Goal: Find contact information: Find contact information

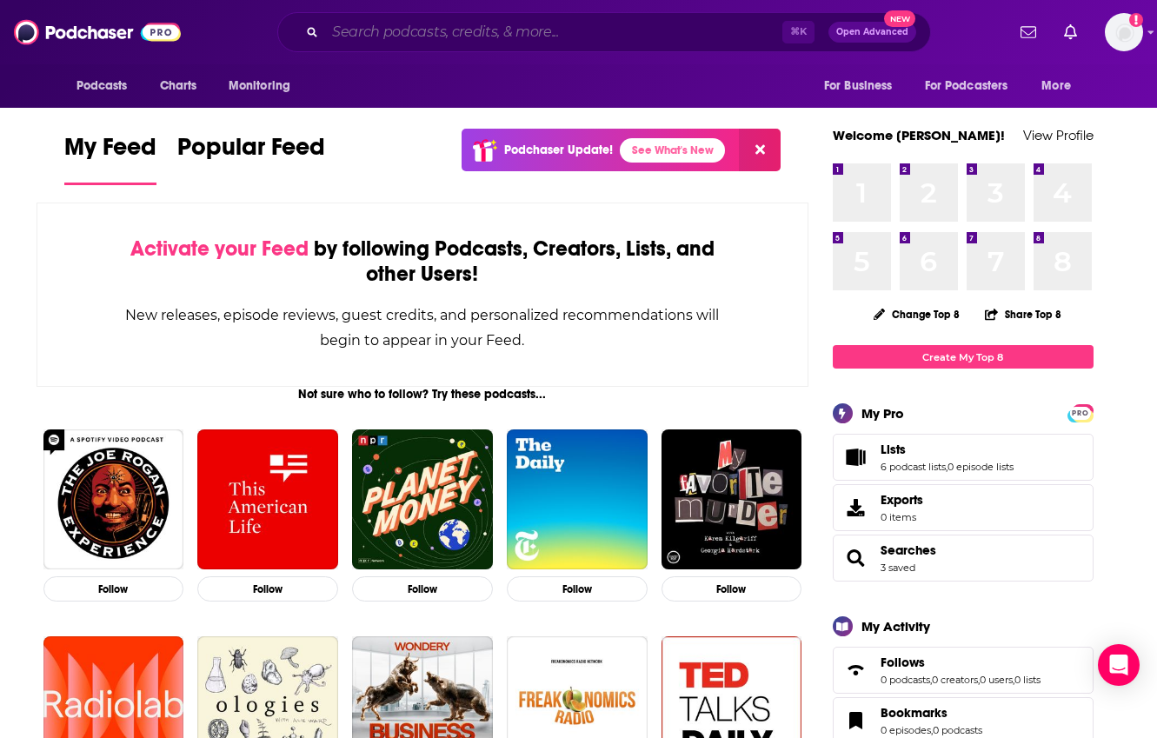
click at [380, 30] on input "Search podcasts, credits, & more..." at bounding box center [553, 32] width 457 height 28
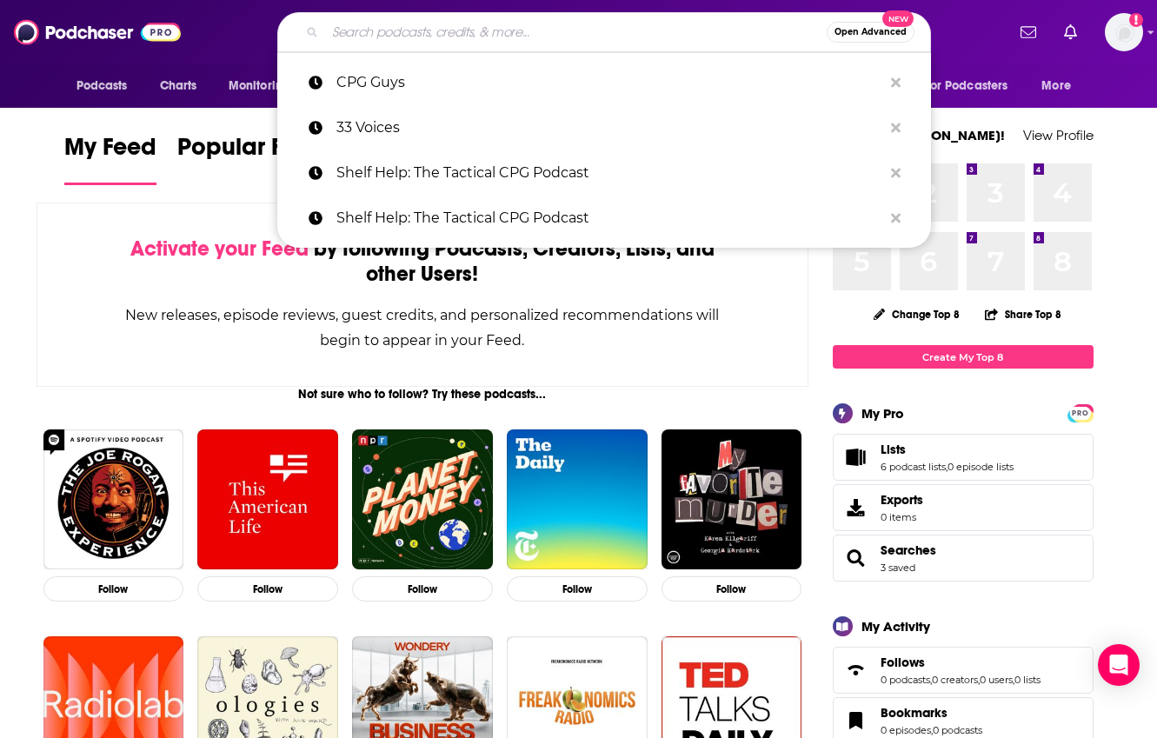
paste input "Beyond the Shelf"
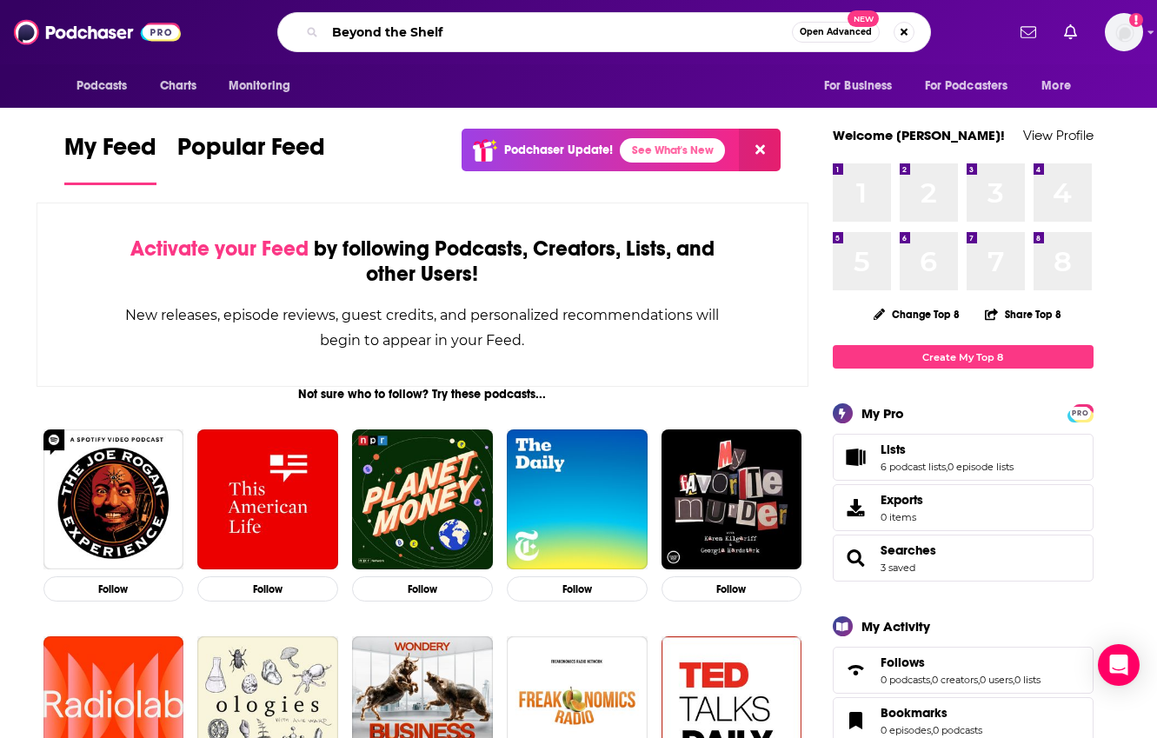
type input "Beyond the Shelf"
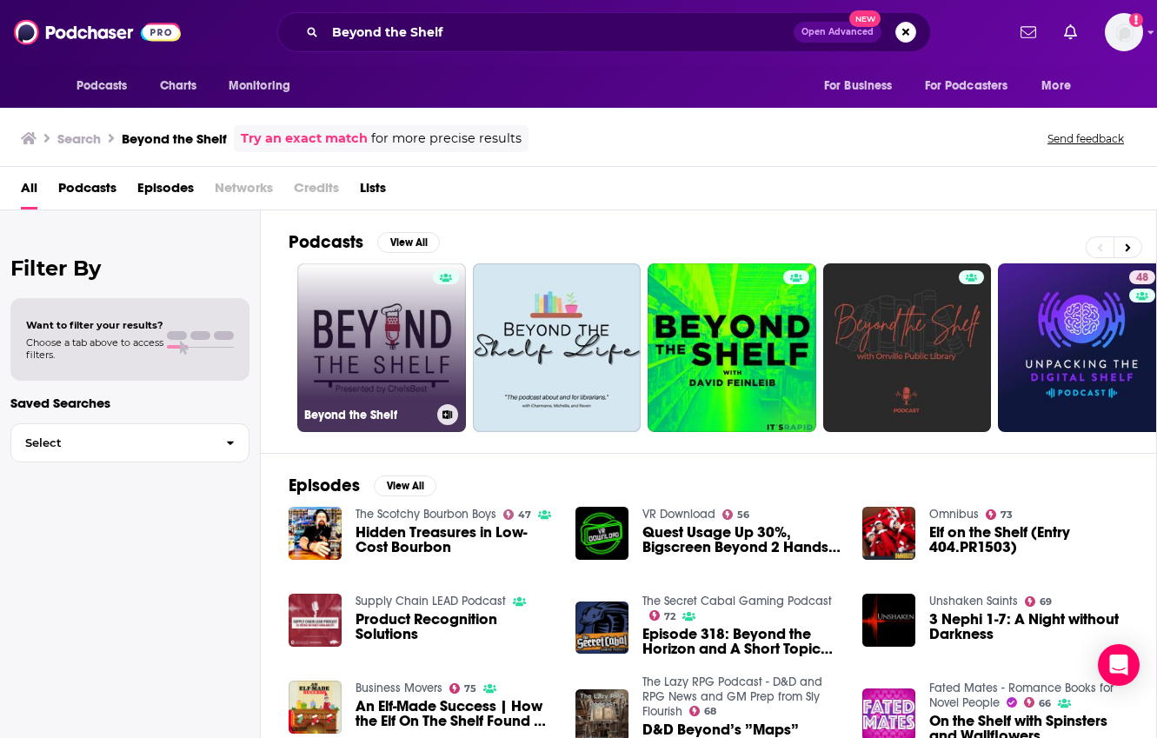
click at [389, 352] on link "Beyond the Shelf" at bounding box center [381, 347] width 169 height 169
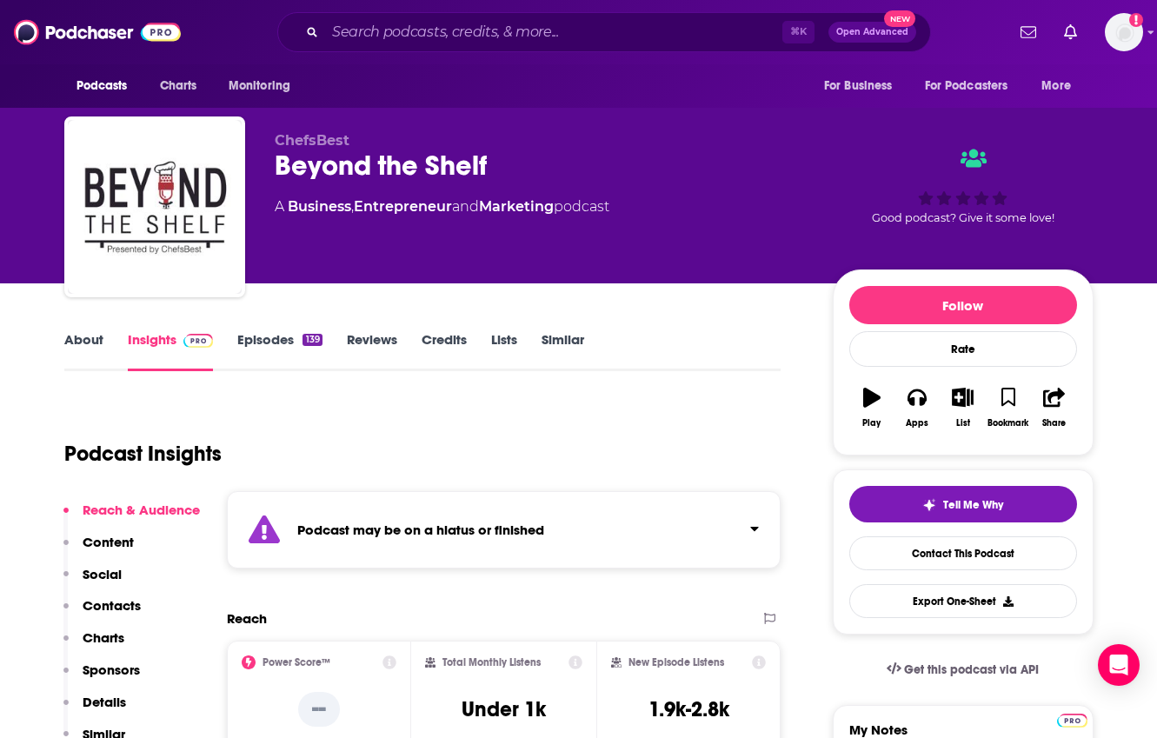
scroll to position [5, 0]
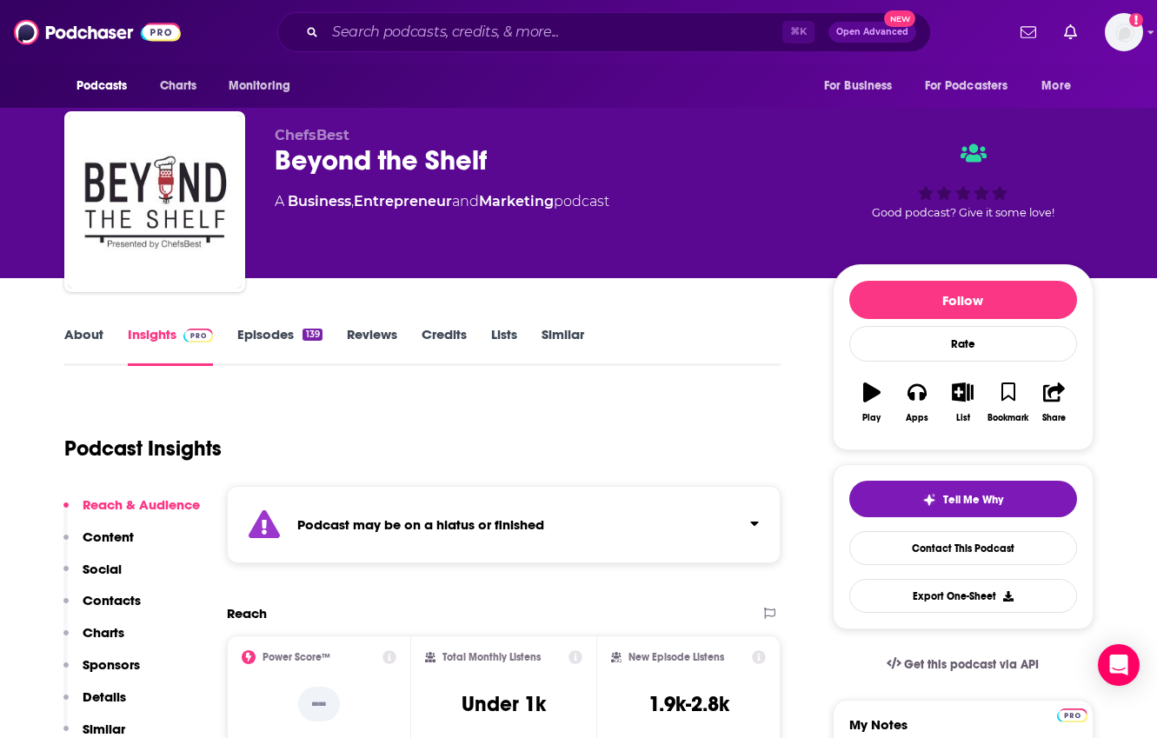
click at [283, 332] on link "Episodes 139" at bounding box center [279, 346] width 84 height 40
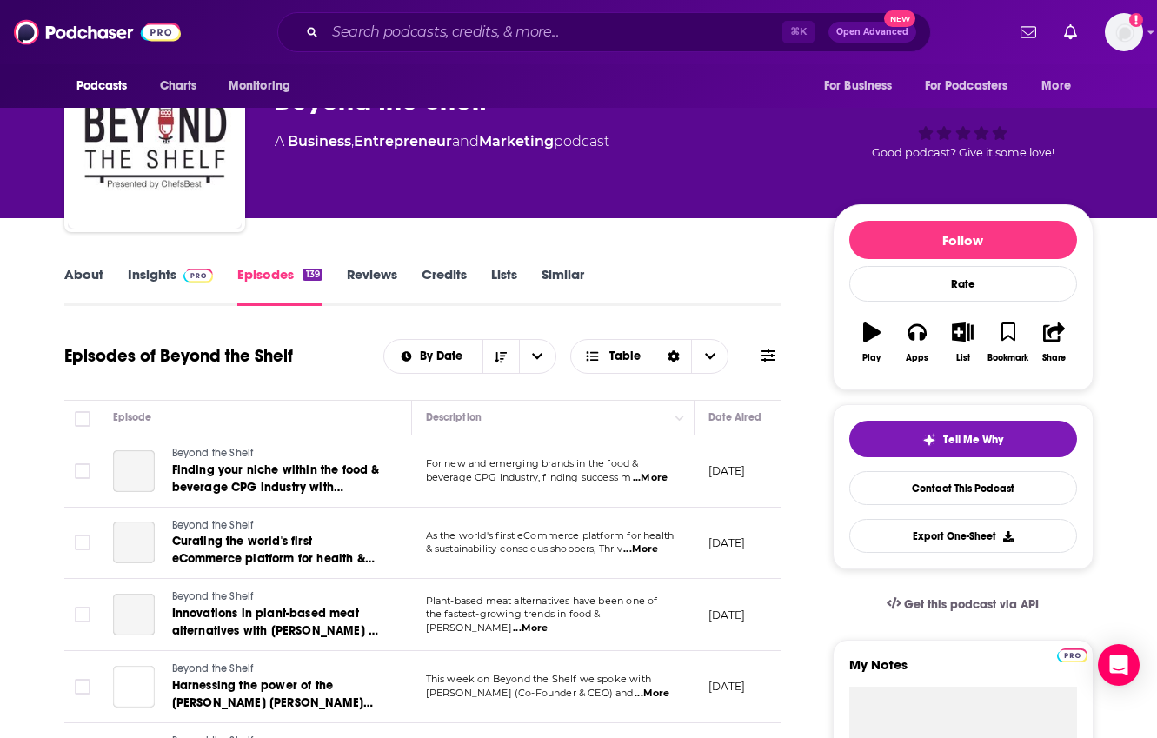
scroll to position [67, 0]
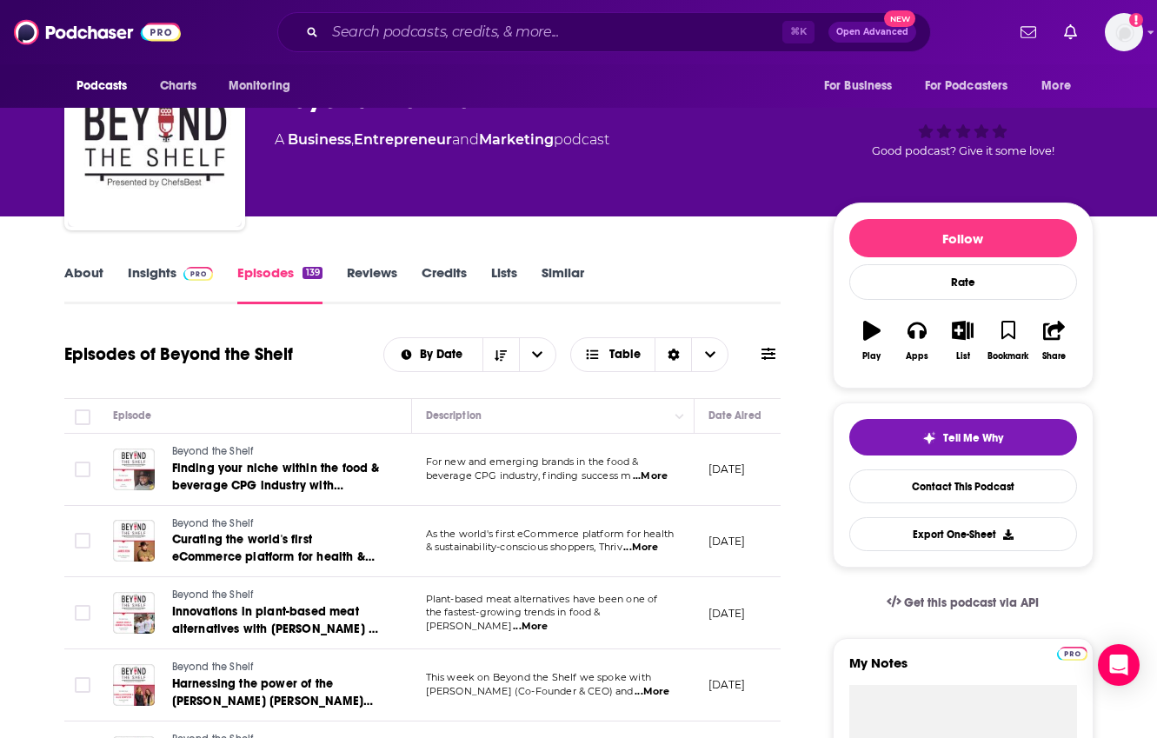
click at [84, 270] on link "About" at bounding box center [83, 284] width 39 height 40
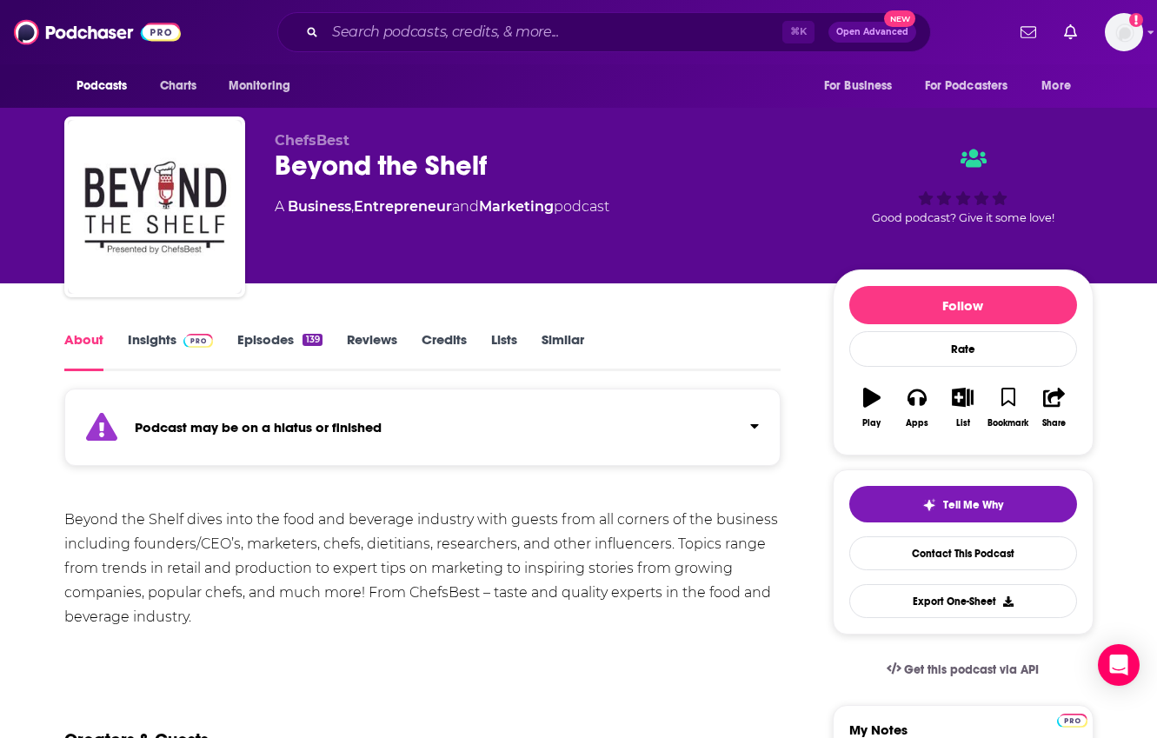
click at [414, 48] on div "⌘ K Open Advanced New" at bounding box center [604, 32] width 654 height 40
click at [402, 29] on input "Search podcasts, credits, & more..." at bounding box center [553, 32] width 457 height 28
paste input "Intellectual People Podcast"
type input "Intellectual People Podcast"
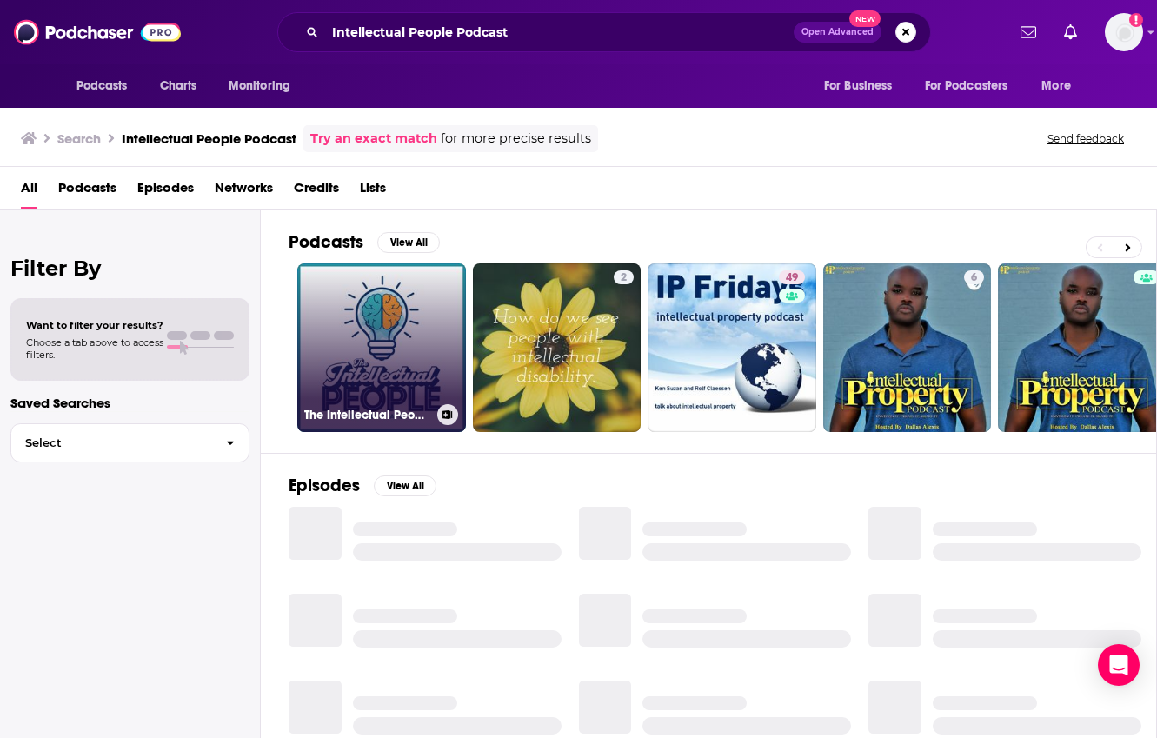
click at [362, 308] on link "The Intellectual People Podcast" at bounding box center [381, 347] width 169 height 169
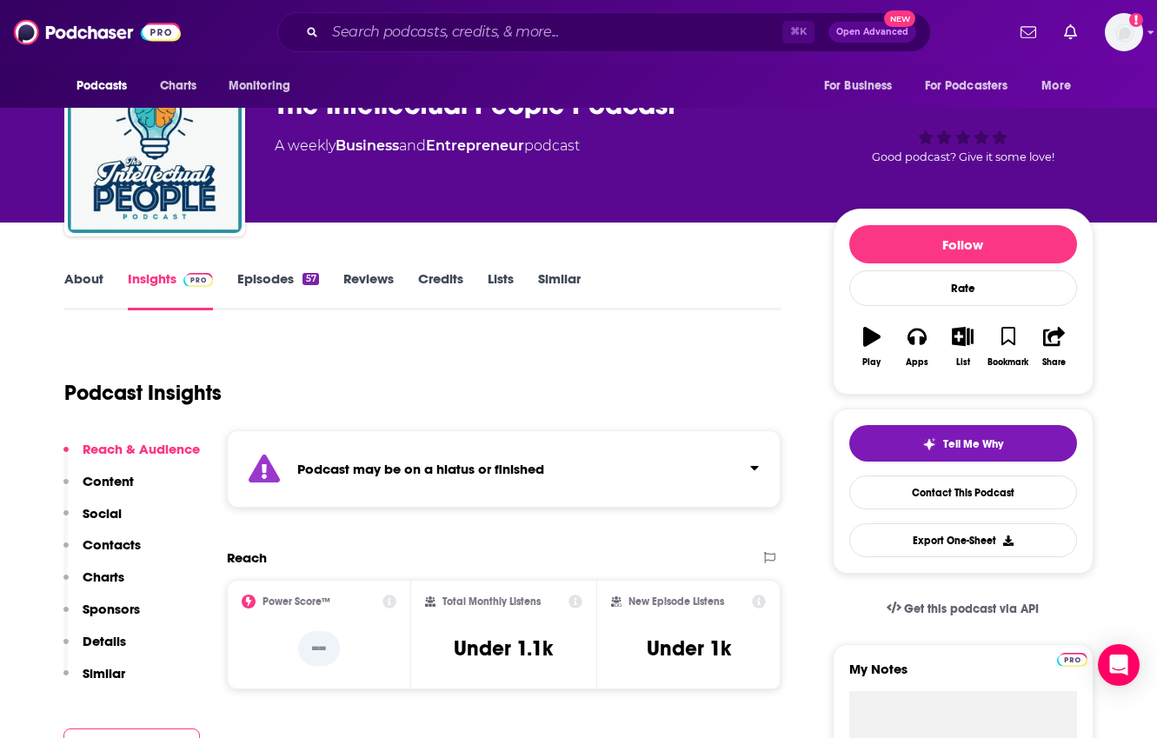
scroll to position [48, 0]
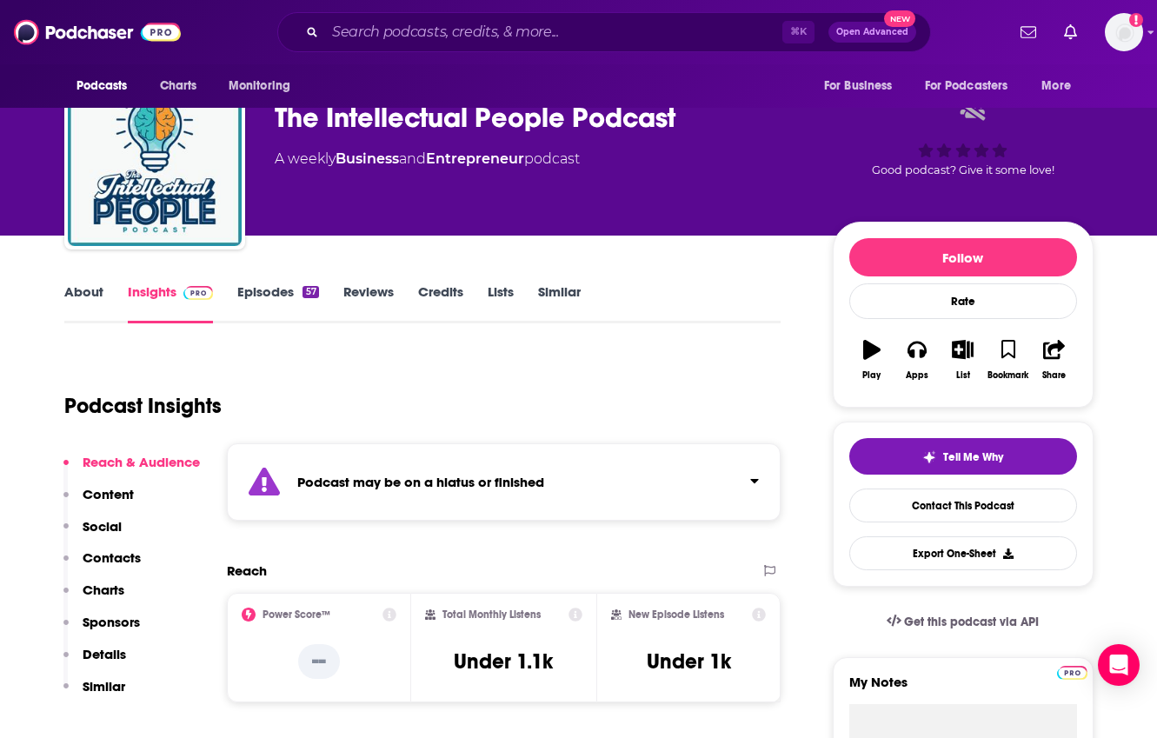
click at [267, 294] on link "Episodes 57" at bounding box center [277, 303] width 81 height 40
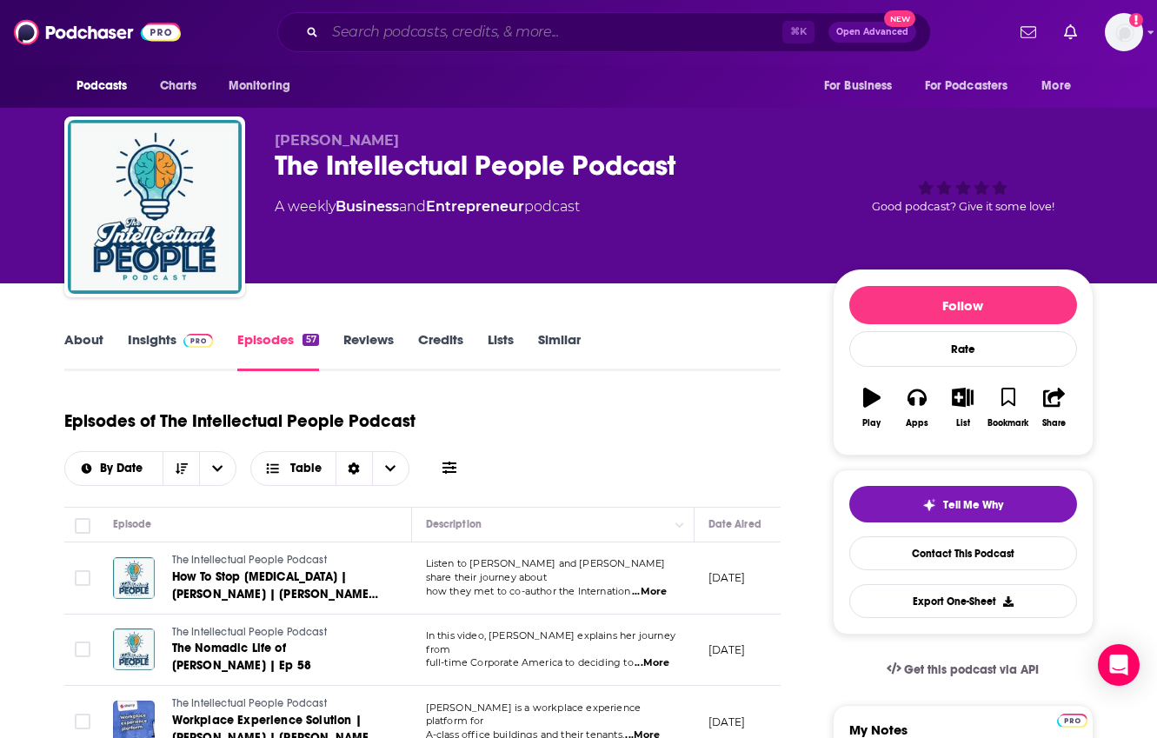
click at [505, 35] on input "Search podcasts, credits, & more..." at bounding box center [553, 32] width 457 height 28
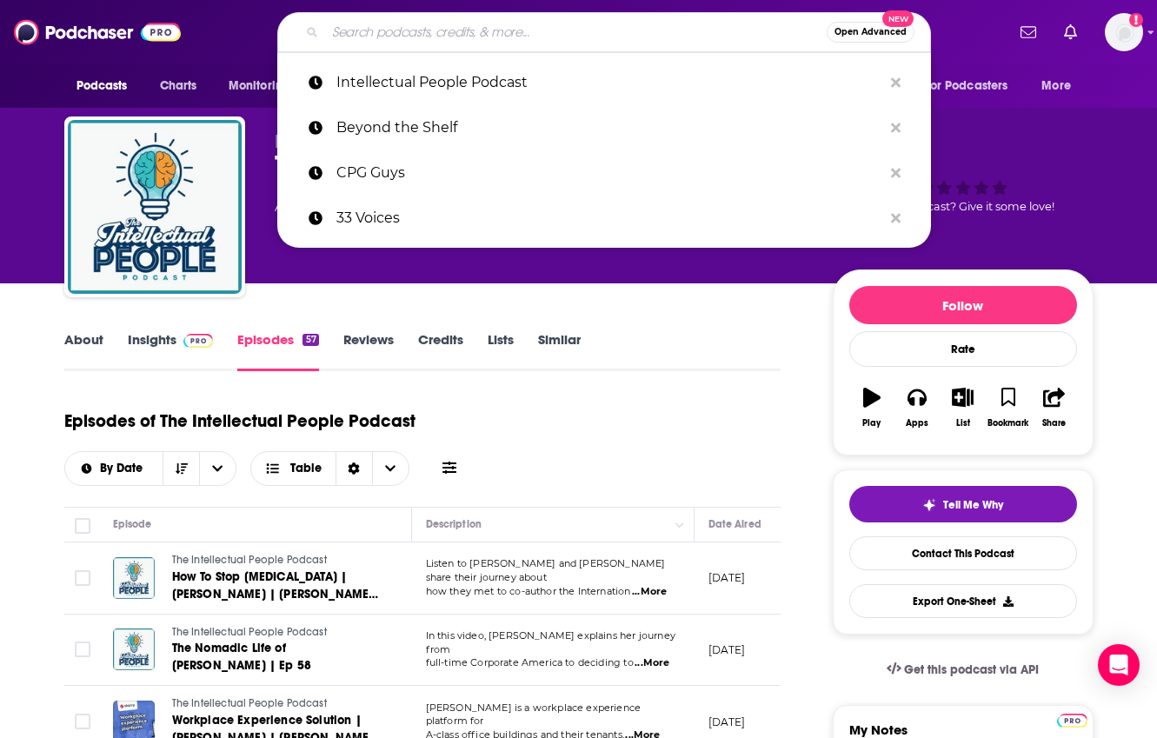
paste input "Masters of Scale"
type input "Masters of Scale"
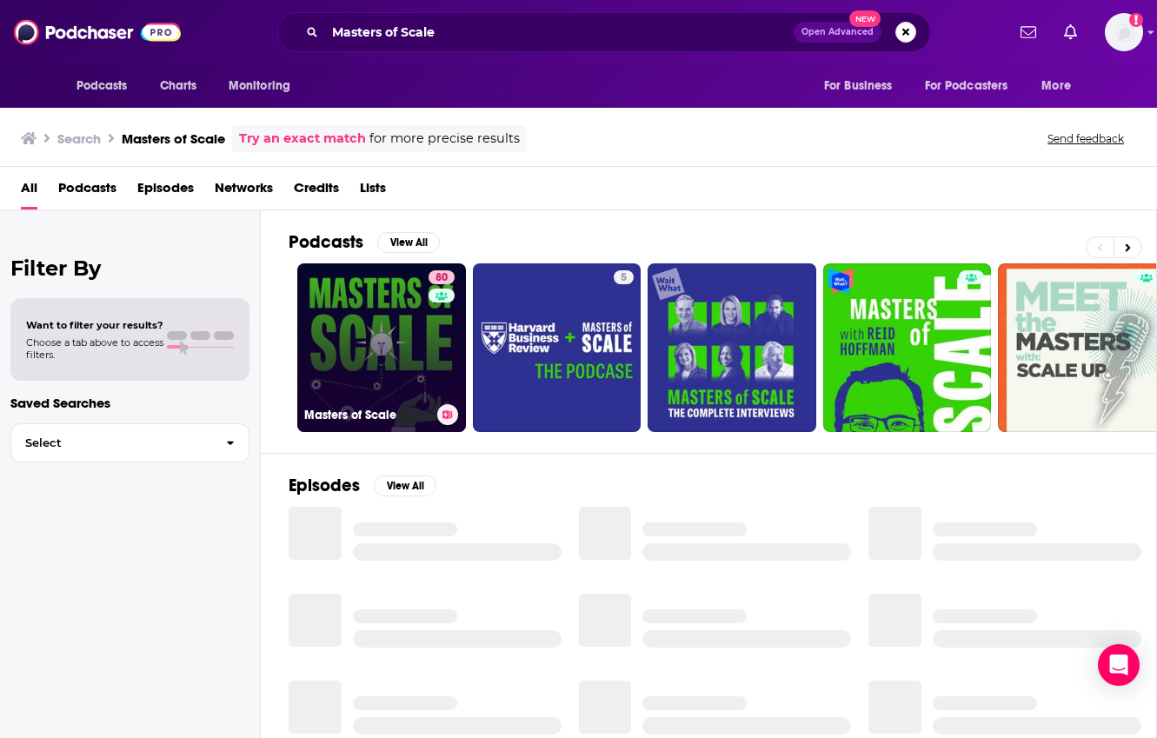
click at [395, 343] on link "80 Masters of Scale" at bounding box center [381, 347] width 169 height 169
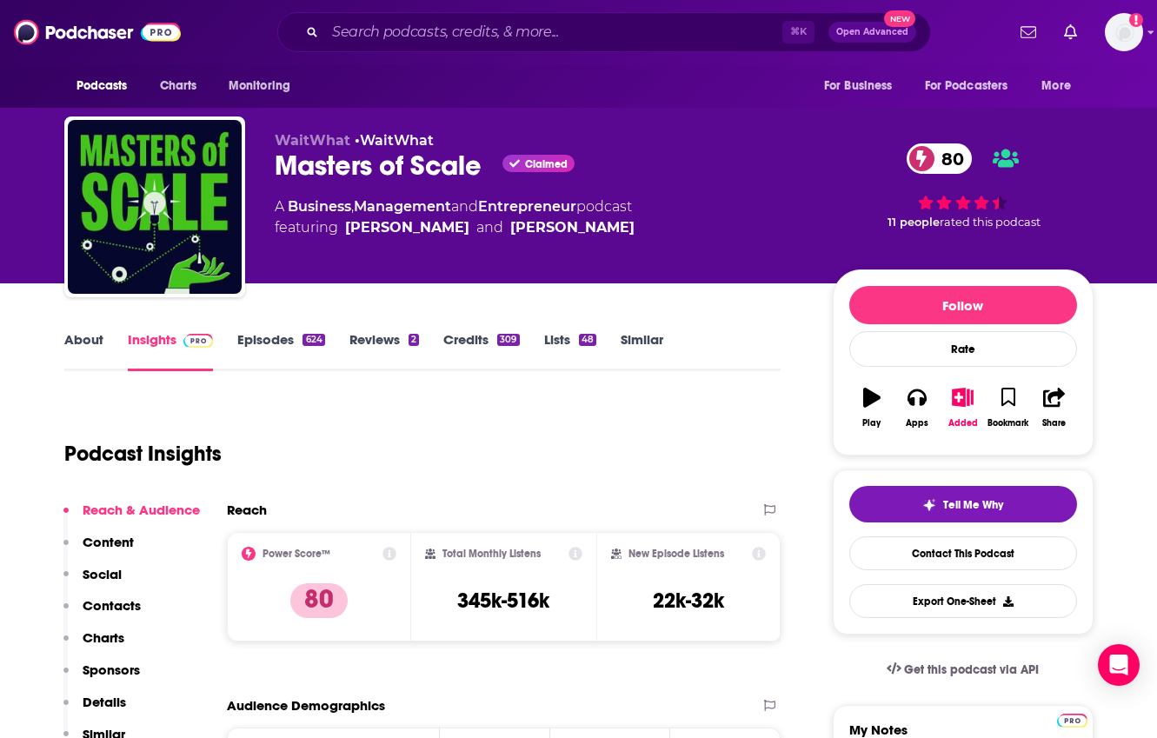
click at [287, 338] on link "Episodes 624" at bounding box center [280, 351] width 87 height 40
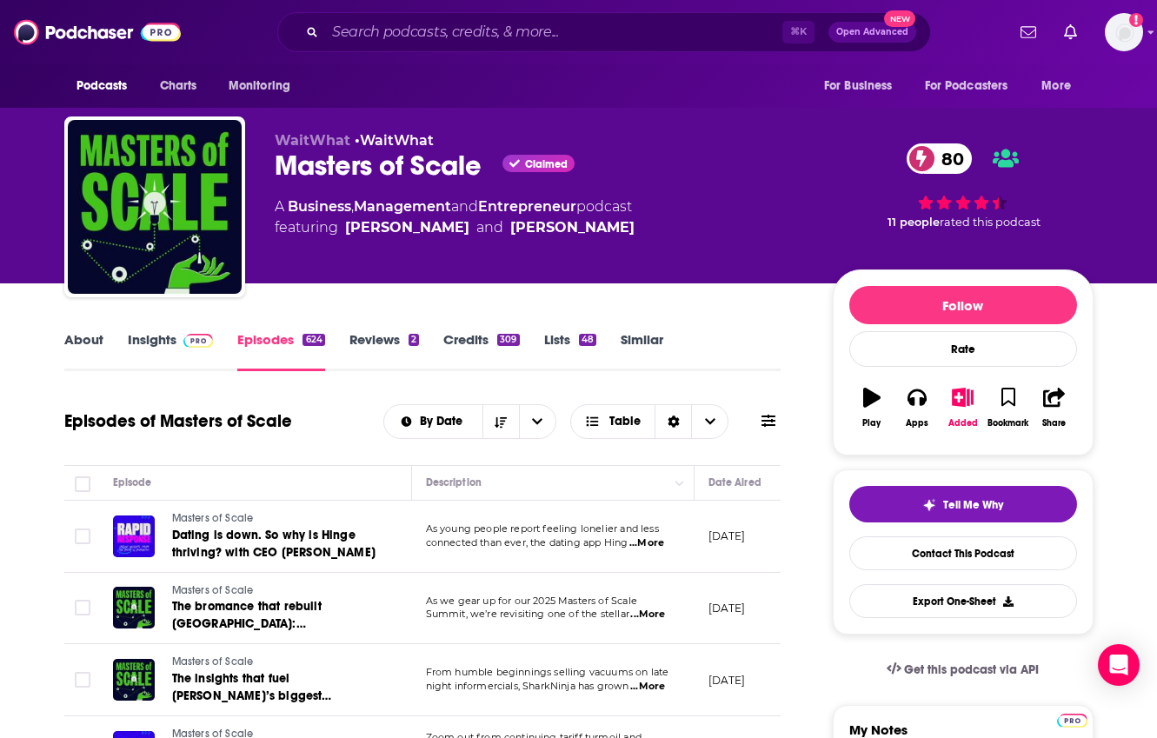
click at [76, 342] on link "About" at bounding box center [83, 351] width 39 height 40
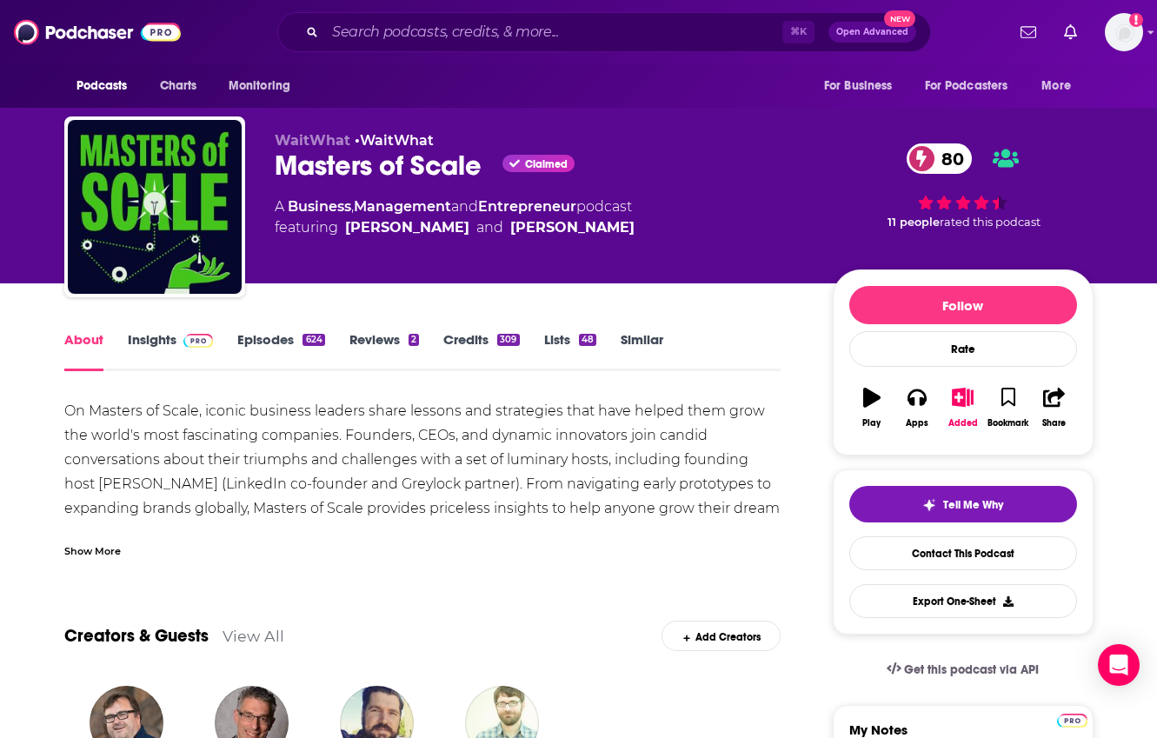
click at [147, 342] on link "Insights" at bounding box center [171, 351] width 86 height 40
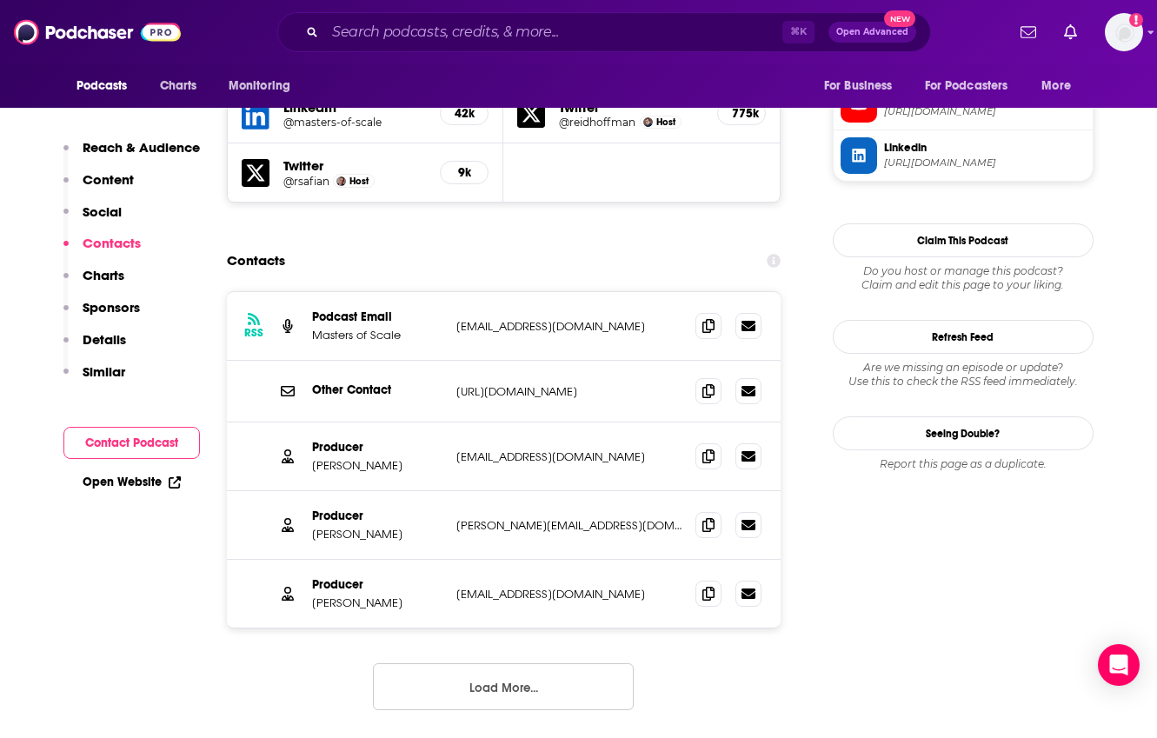
scroll to position [1654, 0]
copy p "[PERSON_NAME][EMAIL_ADDRESS][DOMAIN_NAME]"
drag, startPoint x: 607, startPoint y: 442, endPoint x: 452, endPoint y: 440, distance: 154.7
click at [452, 490] on div "Producer [PERSON_NAME] [PERSON_NAME][EMAIL_ADDRESS][DOMAIN_NAME] [PERSON_NAME][…" at bounding box center [504, 524] width 554 height 69
drag, startPoint x: 393, startPoint y: 452, endPoint x: 349, endPoint y: 452, distance: 43.5
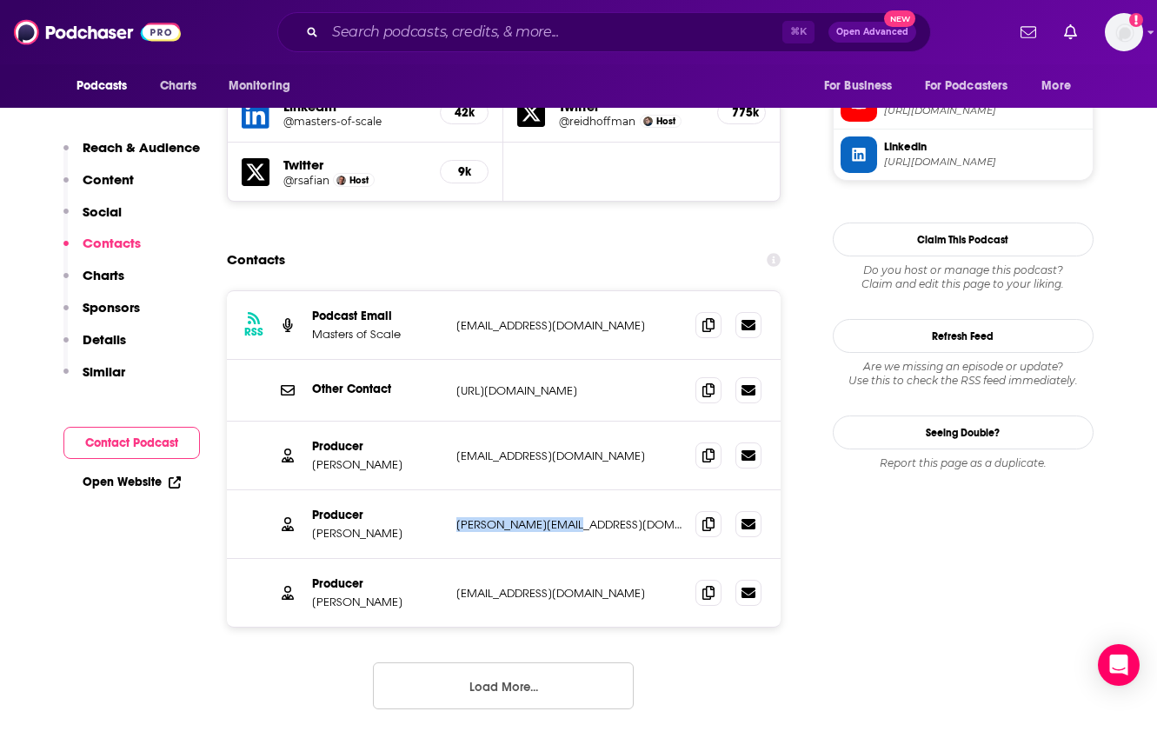
click at [349, 526] on p "[PERSON_NAME]" at bounding box center [377, 533] width 130 height 15
copy p "[PERSON_NAME]"
drag, startPoint x: 590, startPoint y: 370, endPoint x: 433, endPoint y: 370, distance: 157.3
click at [0, 0] on div "Producer [PERSON_NAME] [EMAIL_ADDRESS][DOMAIN_NAME] [EMAIL_ADDRESS][DOMAIN_NAME]" at bounding box center [0, 0] width 0 height 0
copy div "[PERSON_NAME] [EMAIL_ADDRESS][DOMAIN_NAME]"
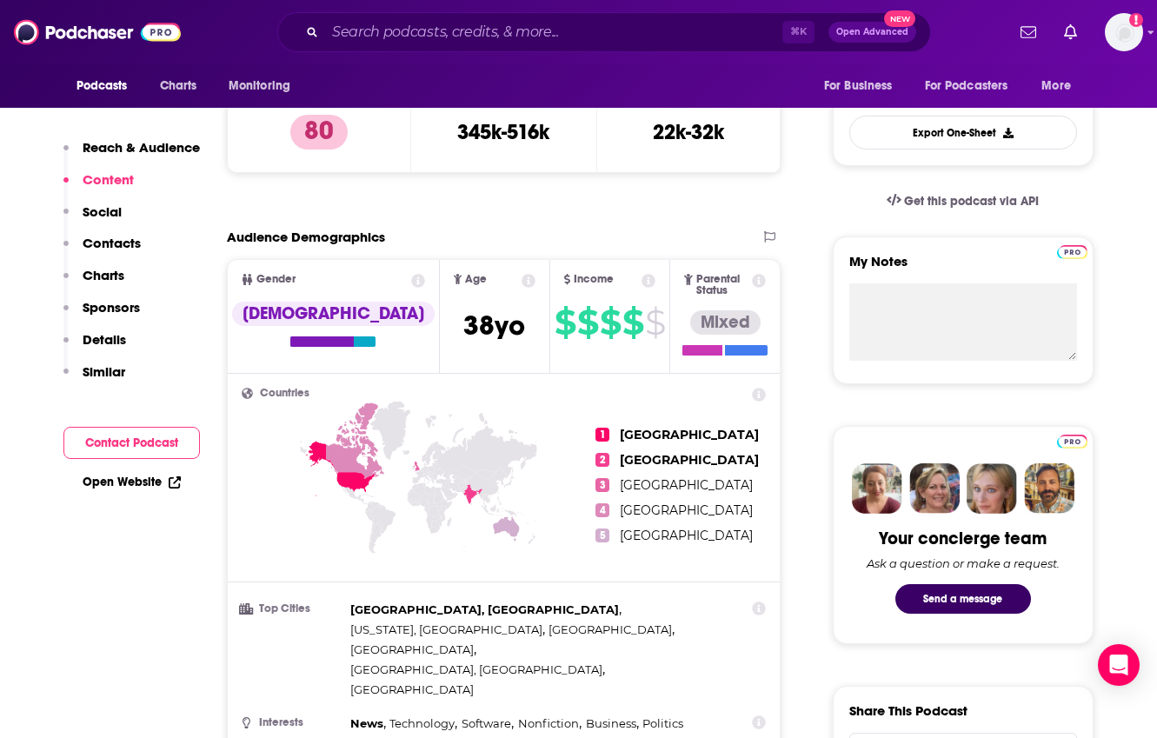
scroll to position [0, 0]
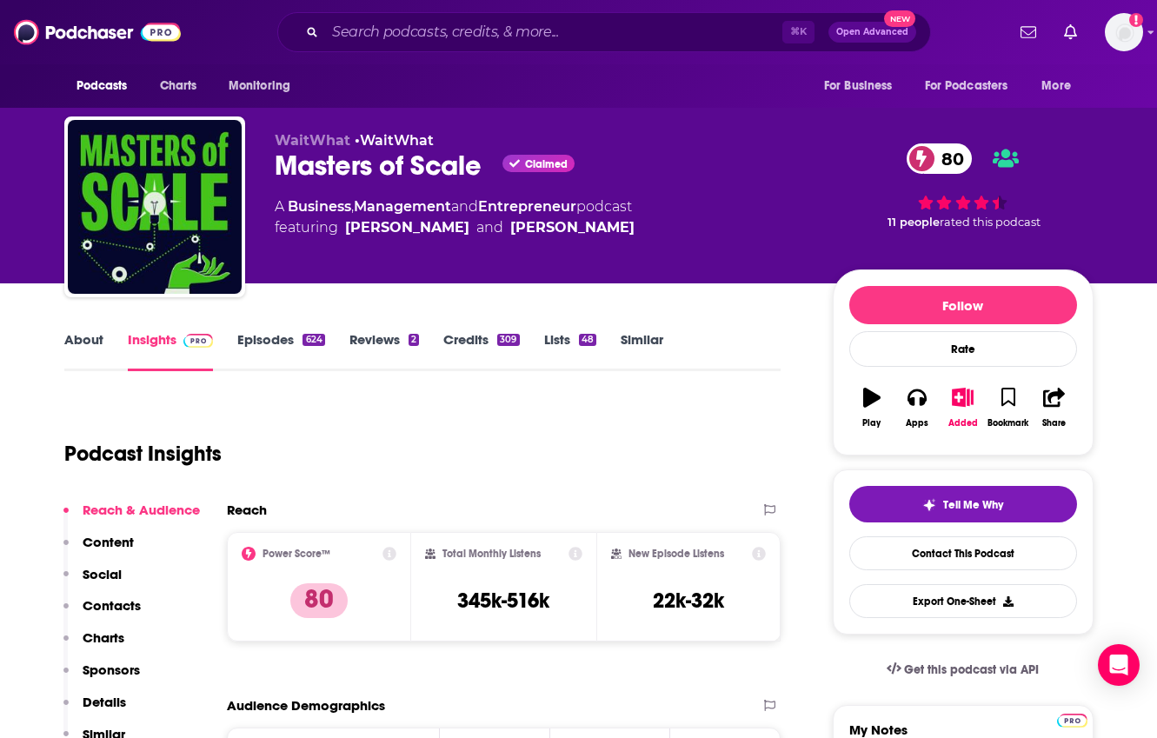
click at [79, 342] on link "About" at bounding box center [83, 351] width 39 height 40
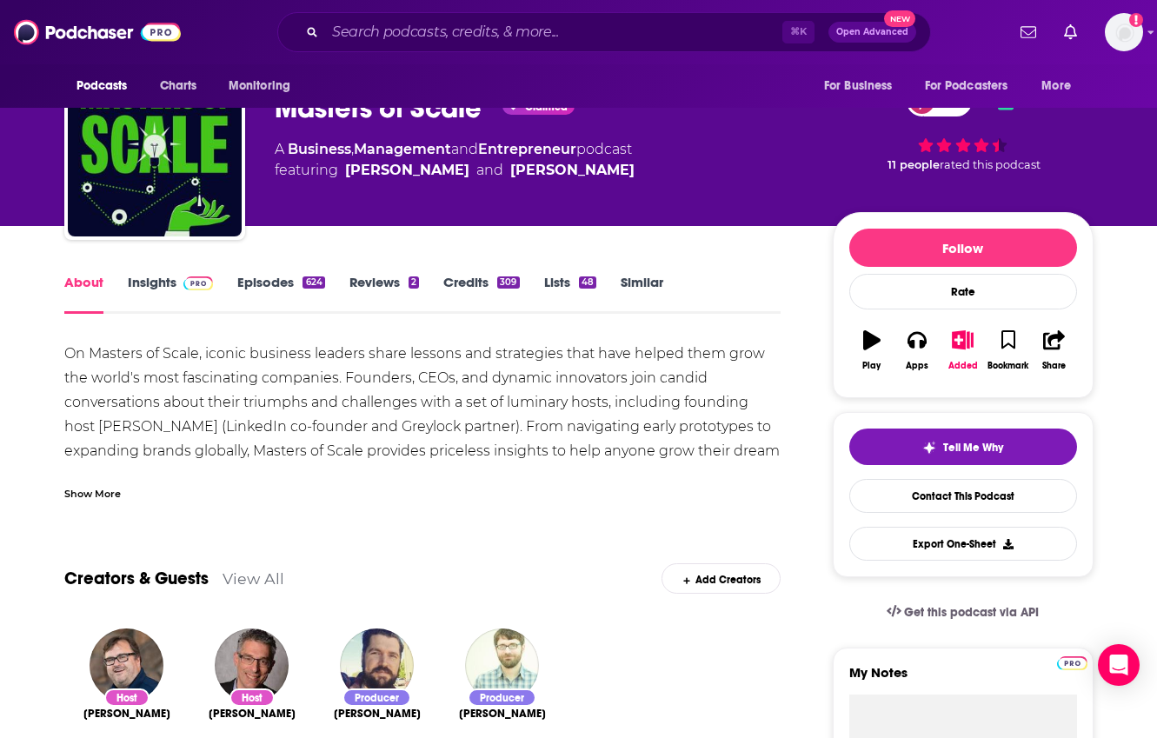
scroll to position [63, 0]
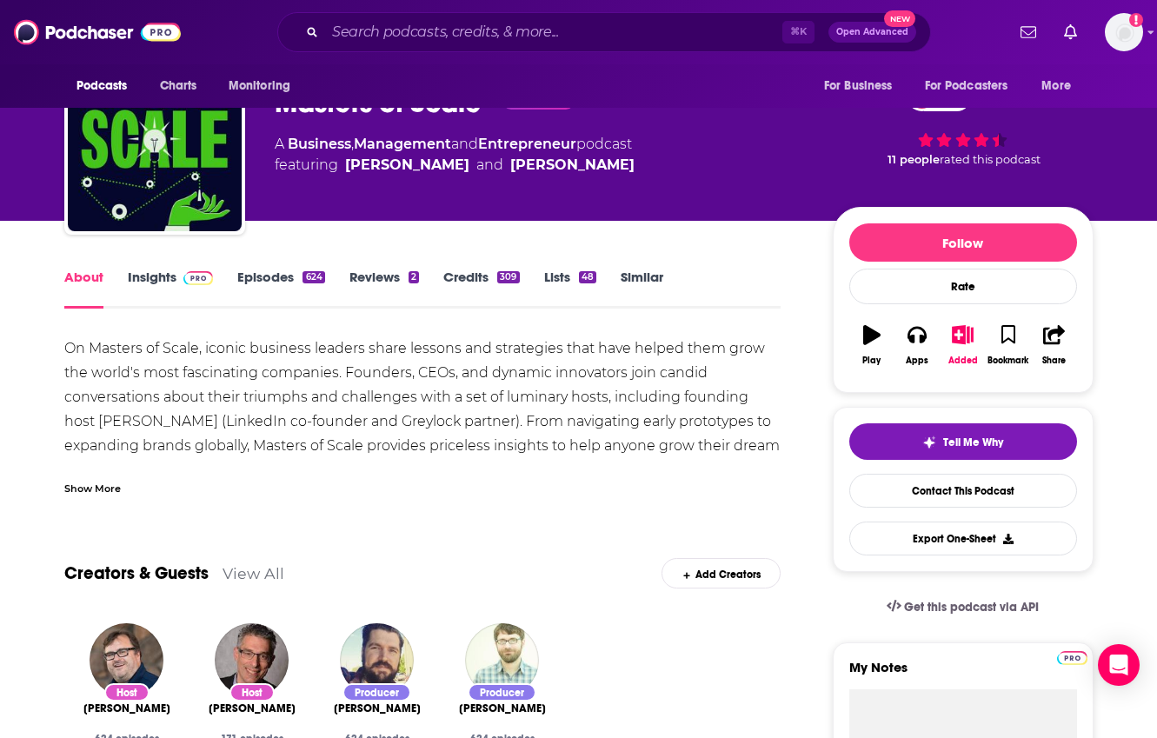
click at [113, 481] on div "Show More" at bounding box center [92, 487] width 56 height 17
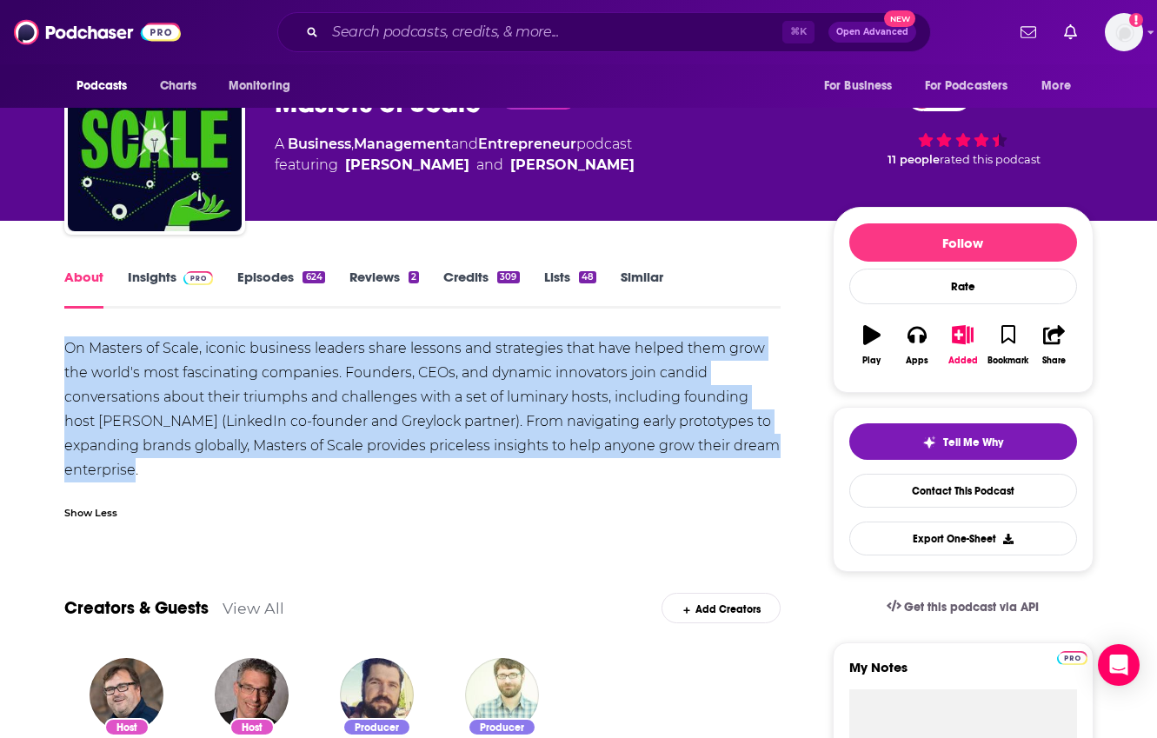
copy div "On Masters of Scale, iconic business leaders share lessons and strategies that …"
drag, startPoint x: 173, startPoint y: 464, endPoint x: -32, endPoint y: 336, distance: 241.6
click at [0, 336] on html "Podcasts Charts Monitoring ⌘ K Open Advanced New For Business For Podcasters Mo…" at bounding box center [578, 306] width 1157 height 738
